Goal: Task Accomplishment & Management: Manage account settings

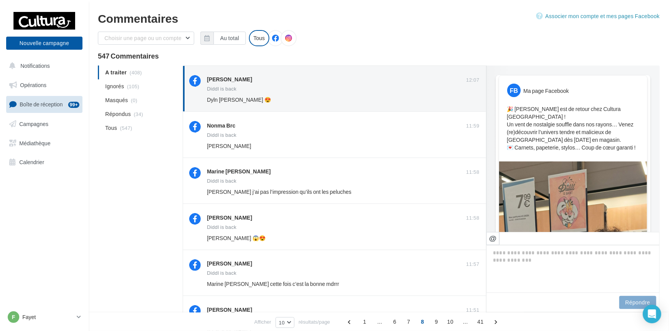
scroll to position [297, 0]
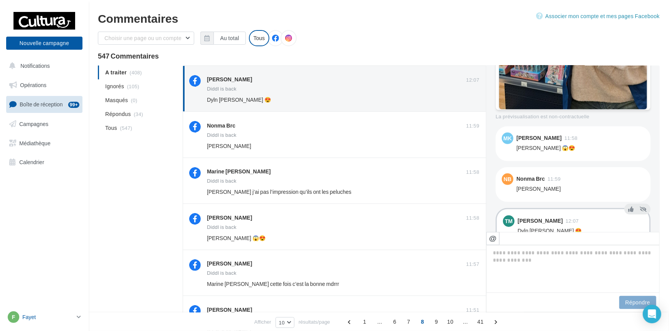
click at [79, 315] on icon at bounding box center [79, 317] width 4 height 7
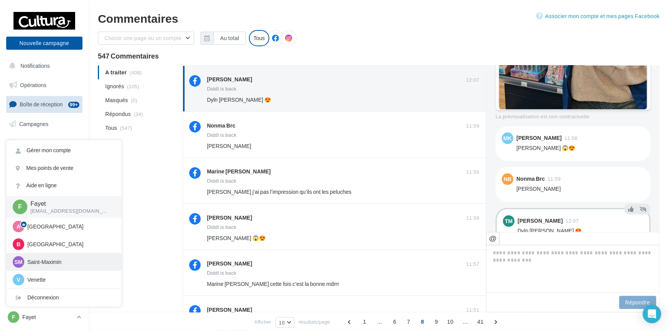
click at [62, 261] on p "Saint-Maximin" at bounding box center [69, 262] width 85 height 8
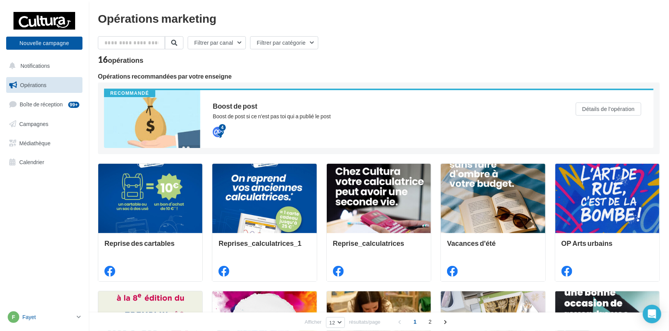
click at [79, 315] on icon at bounding box center [79, 317] width 4 height 7
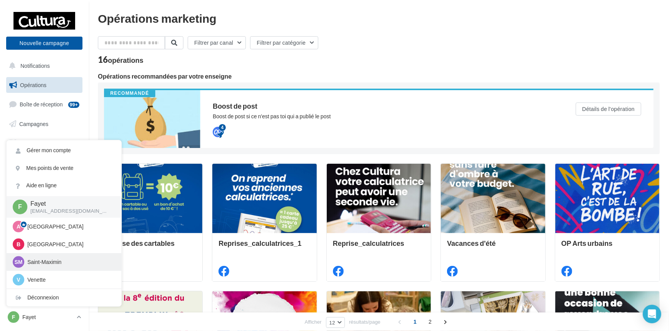
click at [55, 263] on p "Saint-Maximin" at bounding box center [69, 262] width 85 height 8
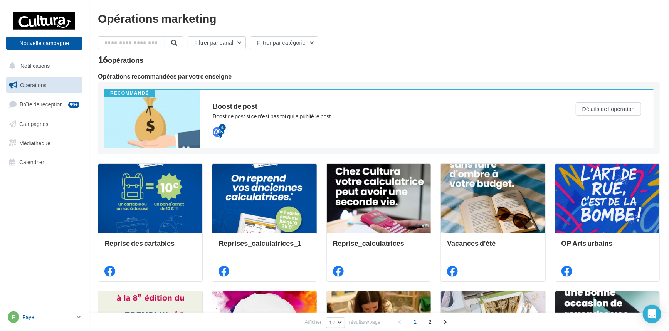
click at [77, 319] on icon at bounding box center [79, 317] width 4 height 7
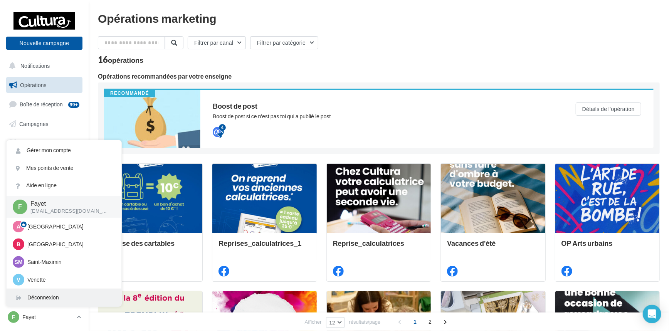
click at [65, 297] on div "Déconnexion" at bounding box center [64, 297] width 115 height 17
click at [38, 296] on div "Déconnexion" at bounding box center [64, 297] width 115 height 17
